Goal: Communication & Community: Participate in discussion

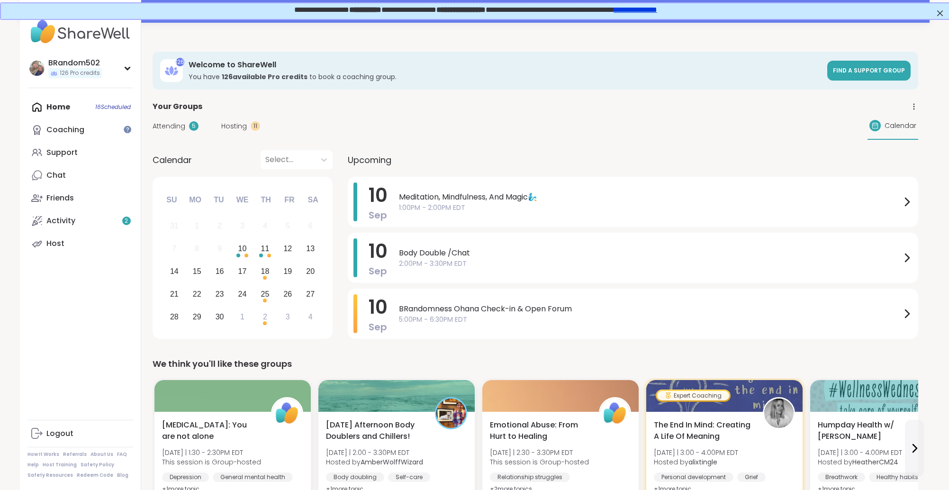
scroll to position [0, 0]
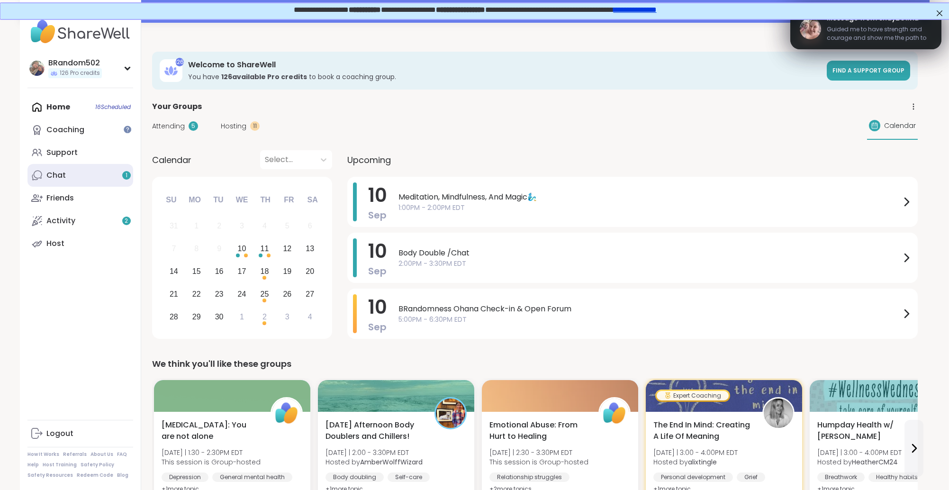
click at [90, 178] on link "Chat 1" at bounding box center [80, 175] width 106 height 23
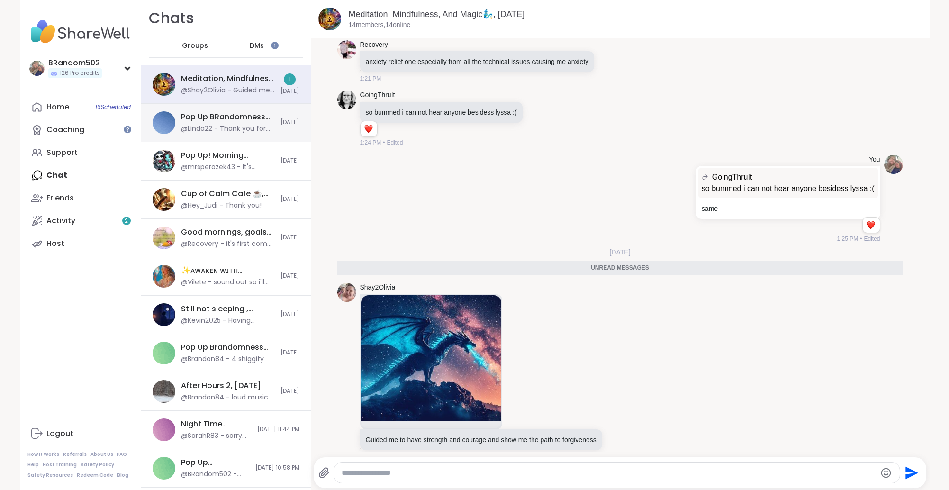
click at [241, 127] on div "@Linda22 - Thank you for hosting!" at bounding box center [228, 128] width 94 height 9
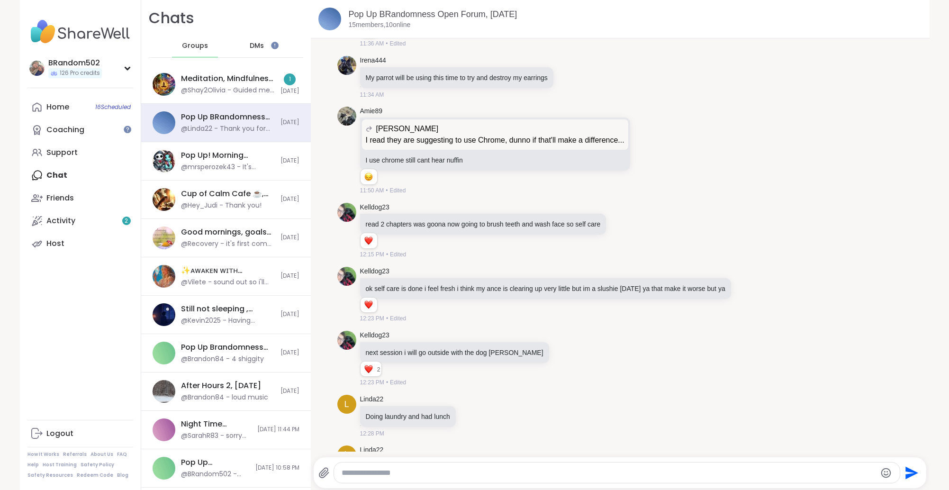
scroll to position [3477, 0]
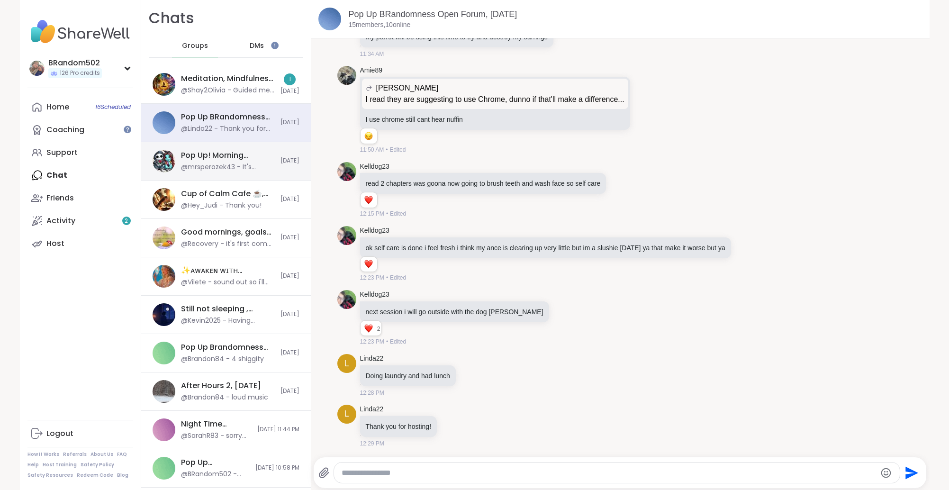
click at [272, 168] on div "@mrsperozek43 - It's making bad impressions on the new people" at bounding box center [228, 166] width 94 height 9
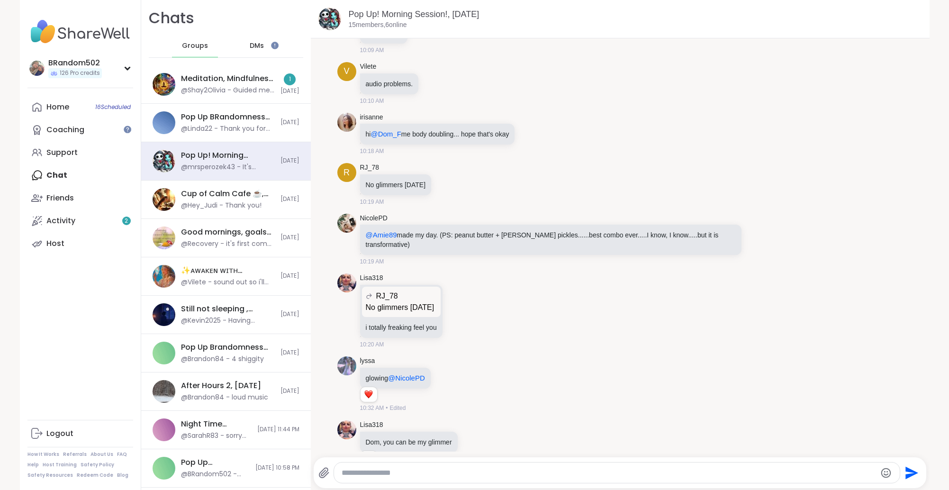
scroll to position [0, 0]
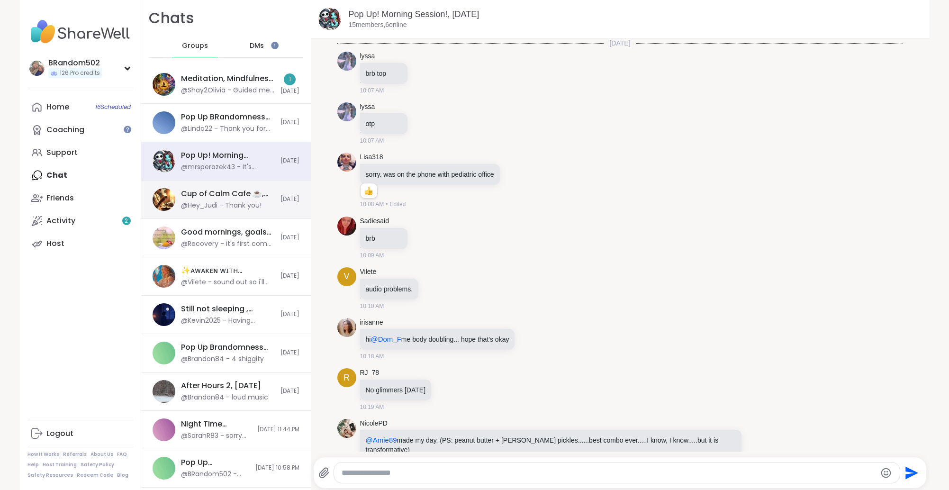
click at [258, 206] on div "@Hey_Judi - Thank you!" at bounding box center [221, 205] width 81 height 9
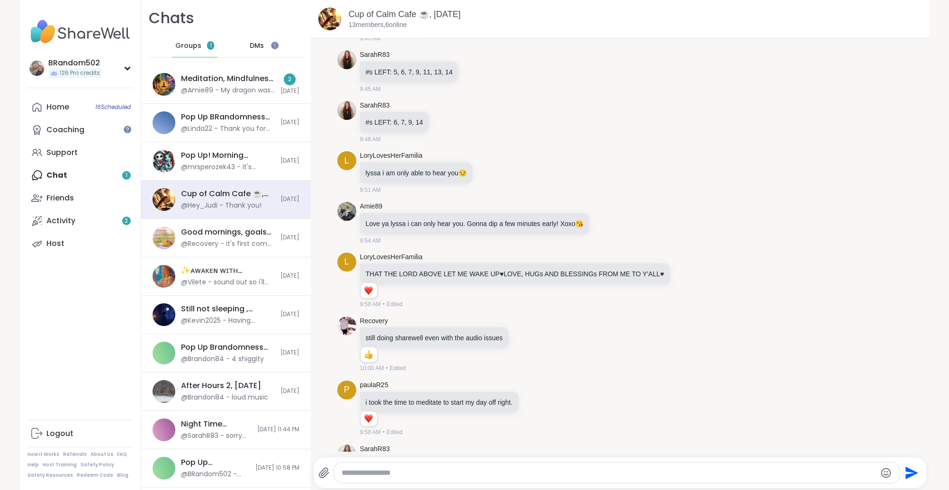
scroll to position [1219, 0]
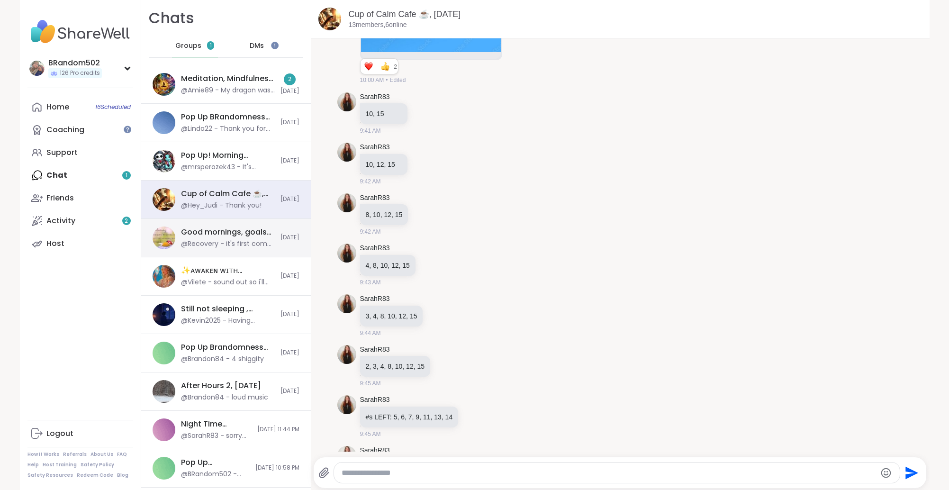
drag, startPoint x: 236, startPoint y: 243, endPoint x: 234, endPoint y: 252, distance: 9.1
click at [236, 243] on div "@Recovery - it's first come first serve, no need to feel guilty" at bounding box center [228, 243] width 94 height 9
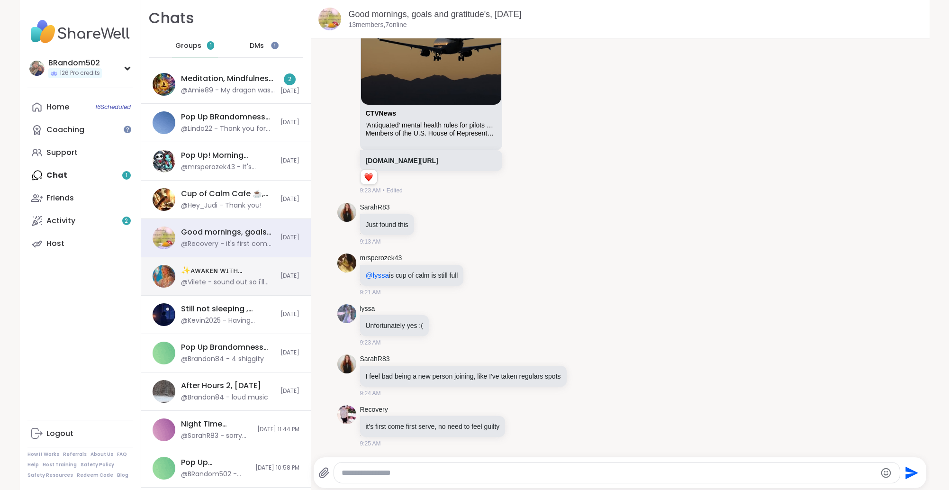
scroll to position [2129, 0]
click at [243, 269] on div "✨ᴀᴡᴀᴋᴇɴ ᴡɪᴛʜ ʙᴇᴀᴜᴛɪғᴜʟ sᴏᴜʟs✨, Sep 10" at bounding box center [228, 270] width 94 height 10
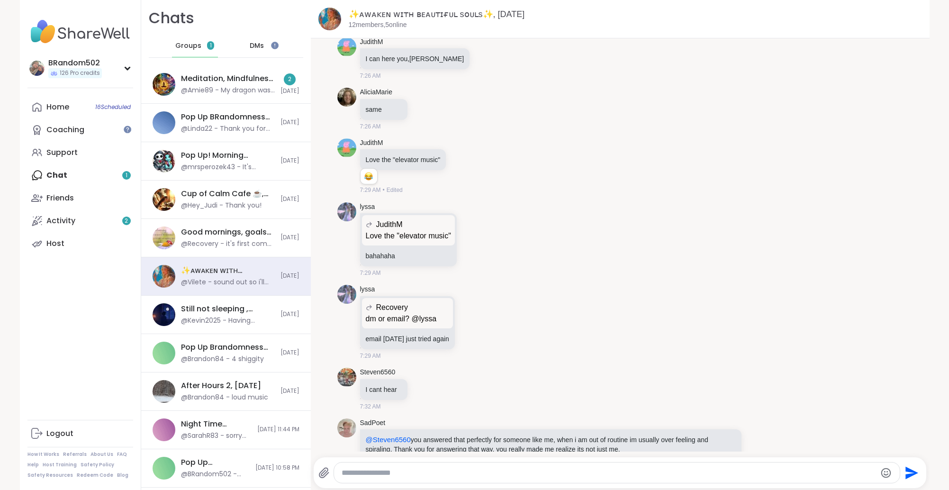
scroll to position [1074, 0]
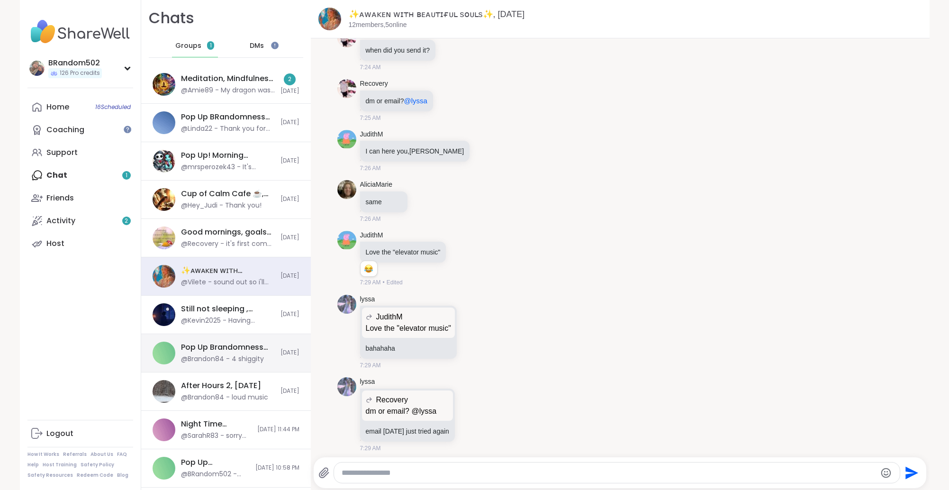
click at [262, 348] on div "Pop Up Brandomness Show and Tell, Sep 10" at bounding box center [228, 347] width 94 height 10
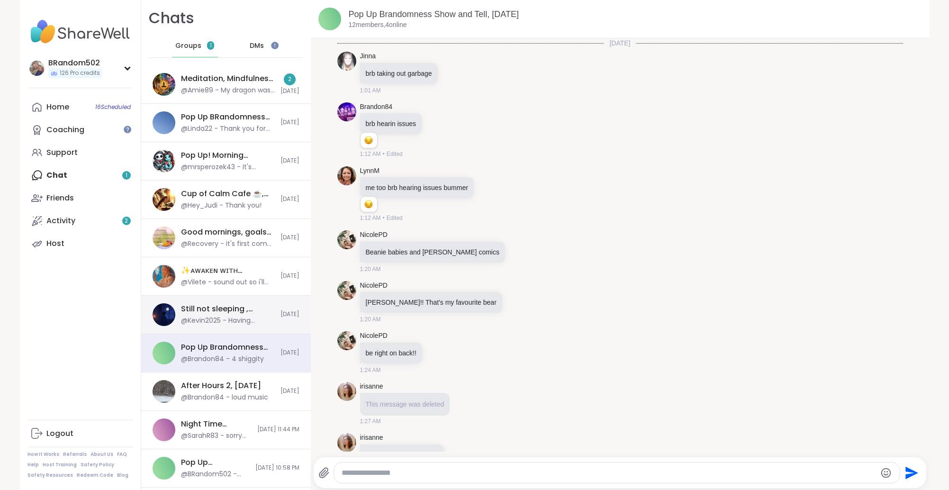
scroll to position [953, 0]
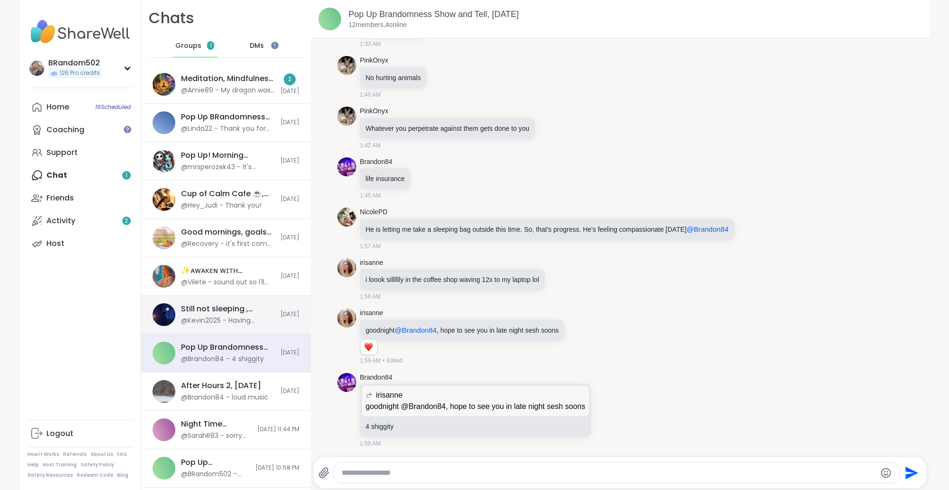
click at [261, 323] on div "@Kevin2025 - Having network issues, have a great night everyone" at bounding box center [228, 320] width 94 height 9
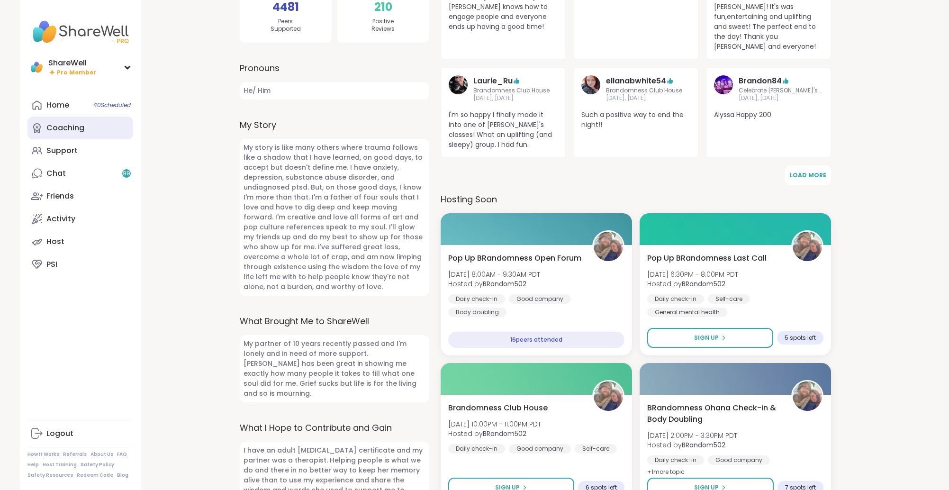
click at [59, 120] on link "Coaching" at bounding box center [80, 128] width 106 height 23
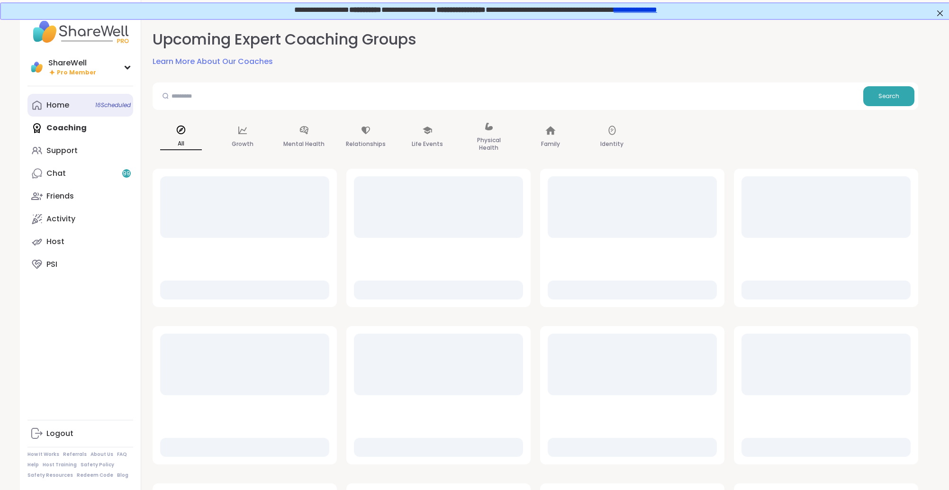
click at [61, 109] on div "Home 16 Scheduled" at bounding box center [57, 105] width 23 height 10
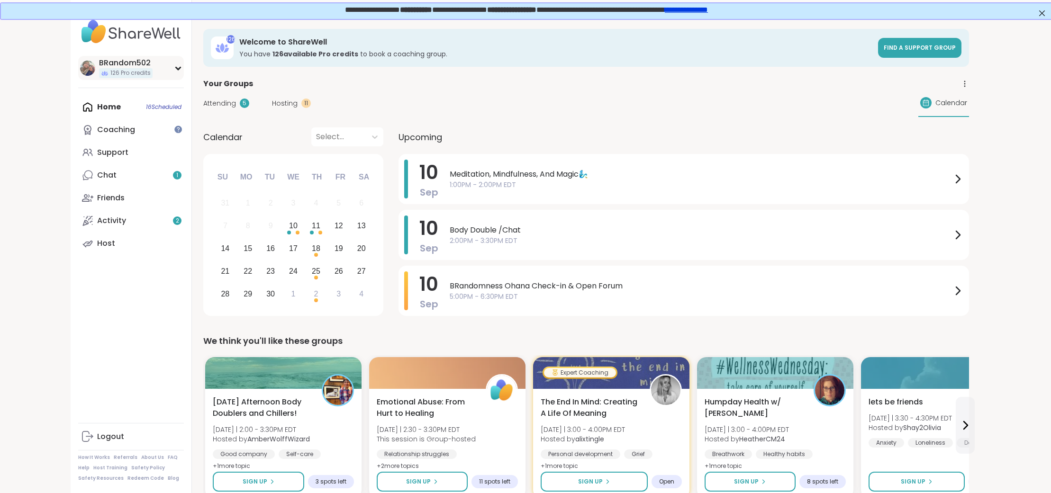
click at [177, 71] on div "BRandom502 126 Pro credits" at bounding box center [131, 68] width 106 height 24
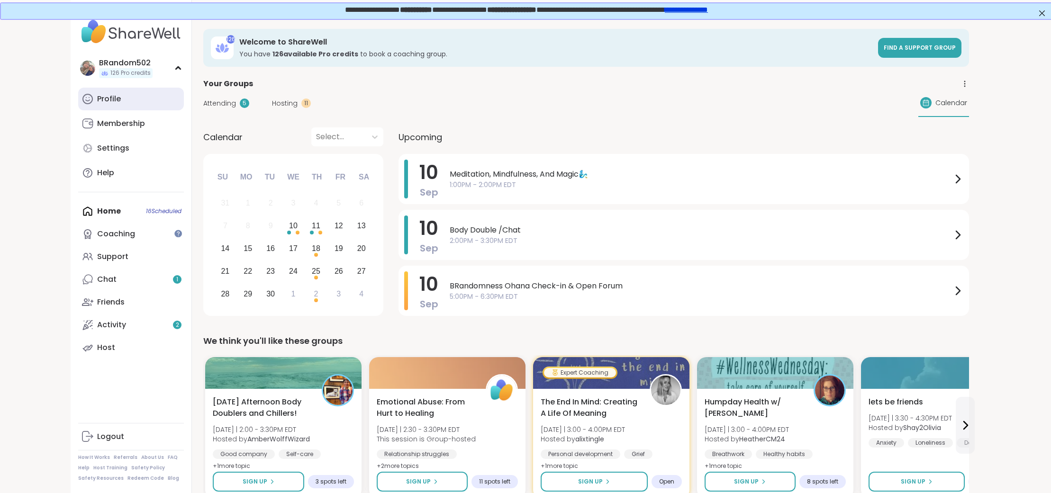
scroll to position [0, 1]
click at [144, 100] on link "Profile" at bounding box center [131, 99] width 106 height 23
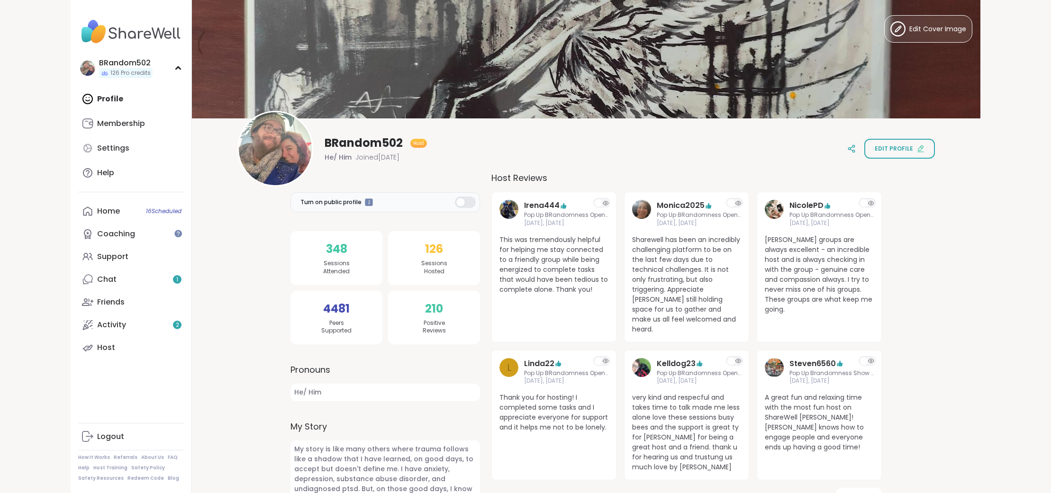
scroll to position [2, 0]
